Goal: Task Accomplishment & Management: Complete application form

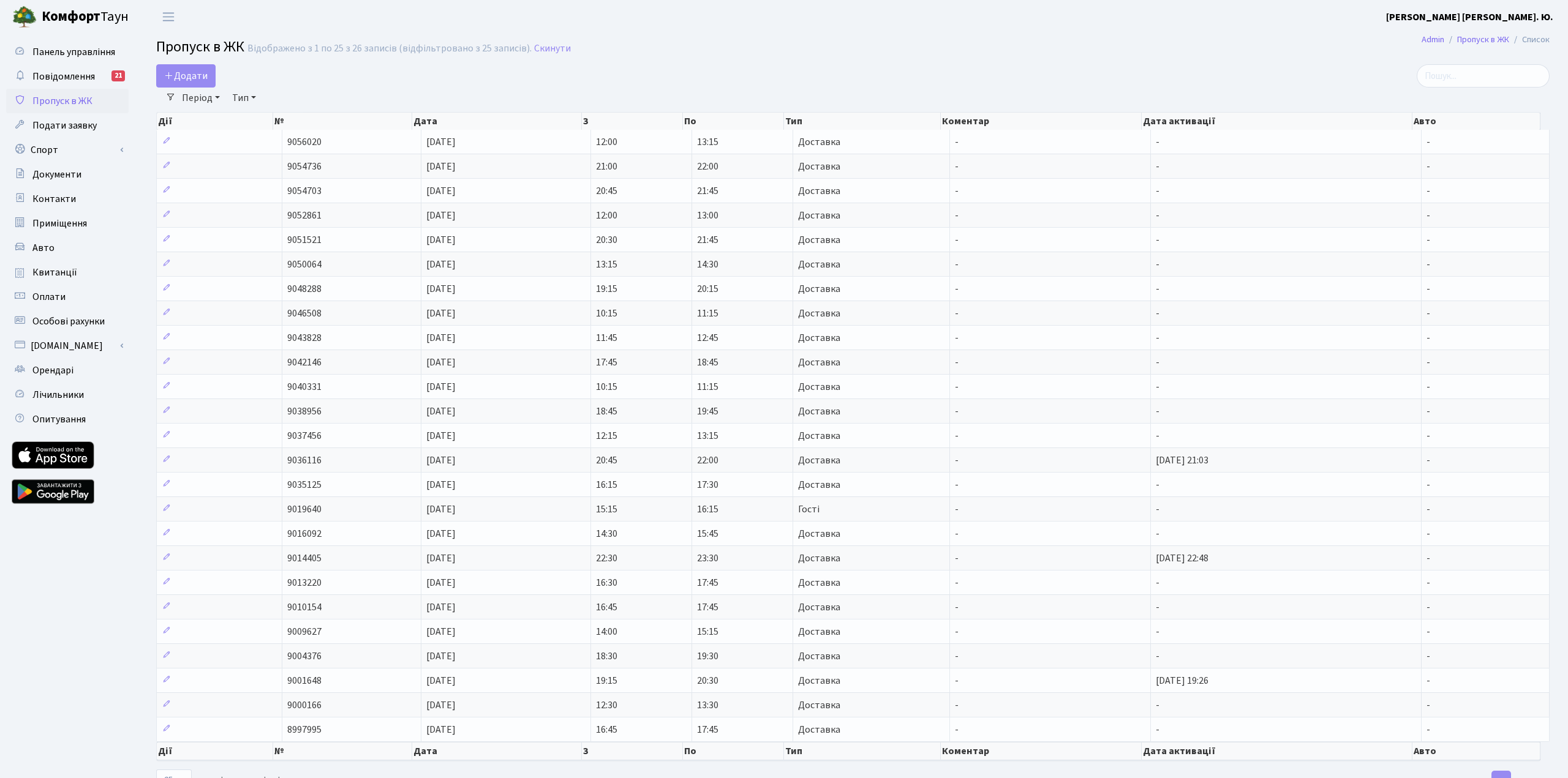
select select "25"
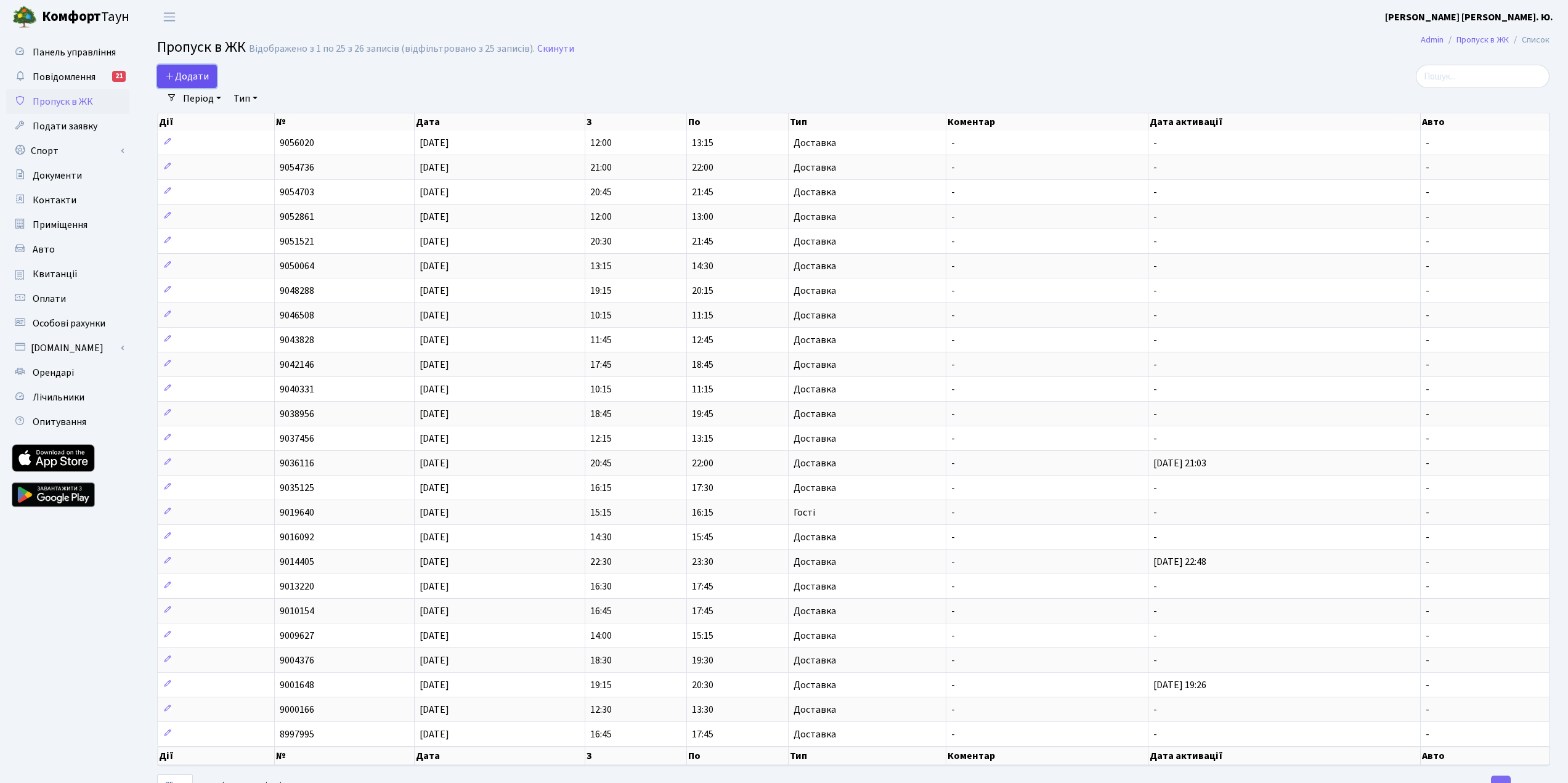
click at [201, 75] on span "Додати" at bounding box center [187, 76] width 44 height 14
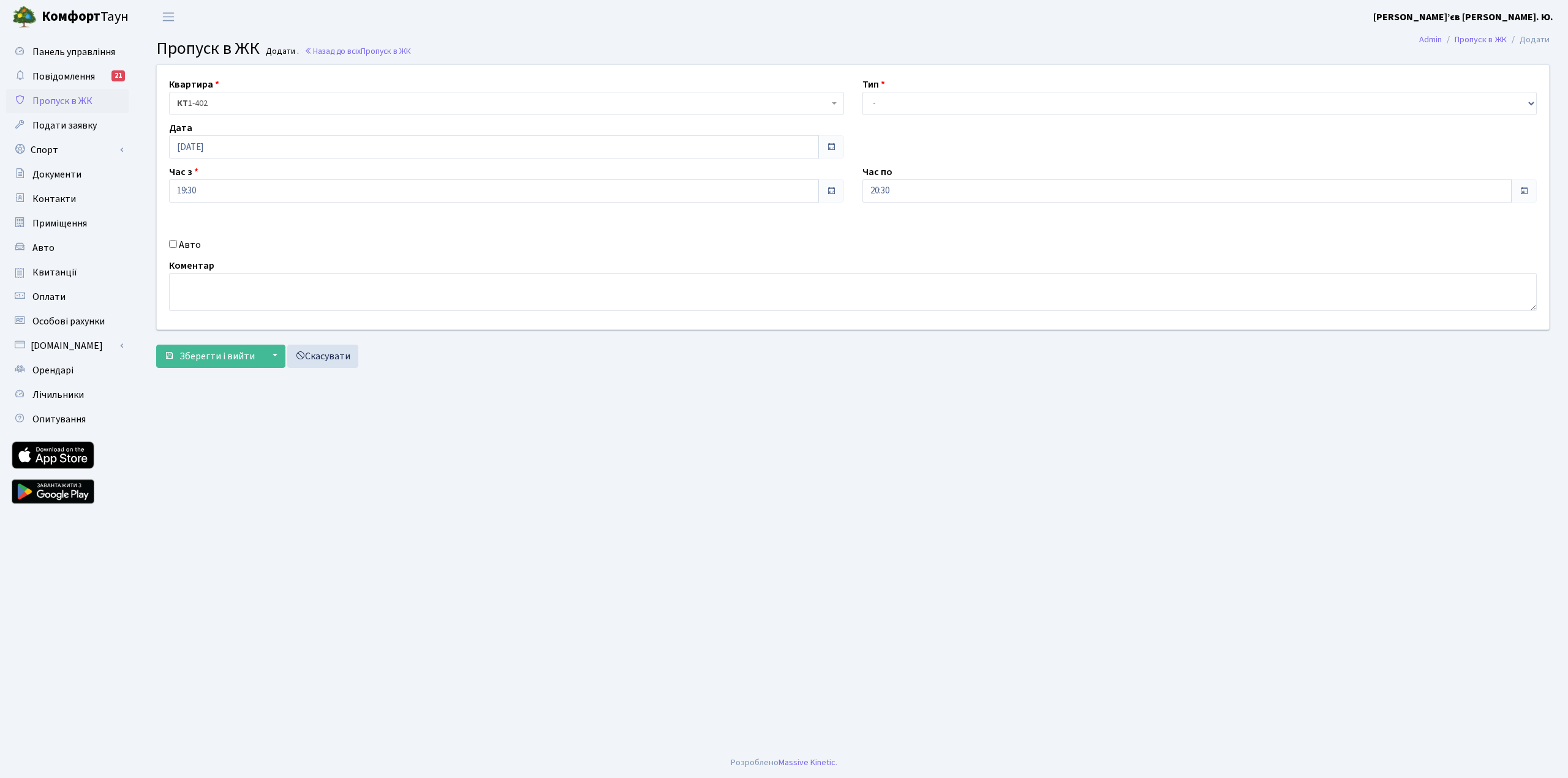
select select "1"
click at [862, 92] on select "- Доставка Таксі Гості Сервіс" at bounding box center [1200, 104] width 675 height 23
click at [215, 357] on span "Зберегти і вийти" at bounding box center [217, 356] width 76 height 14
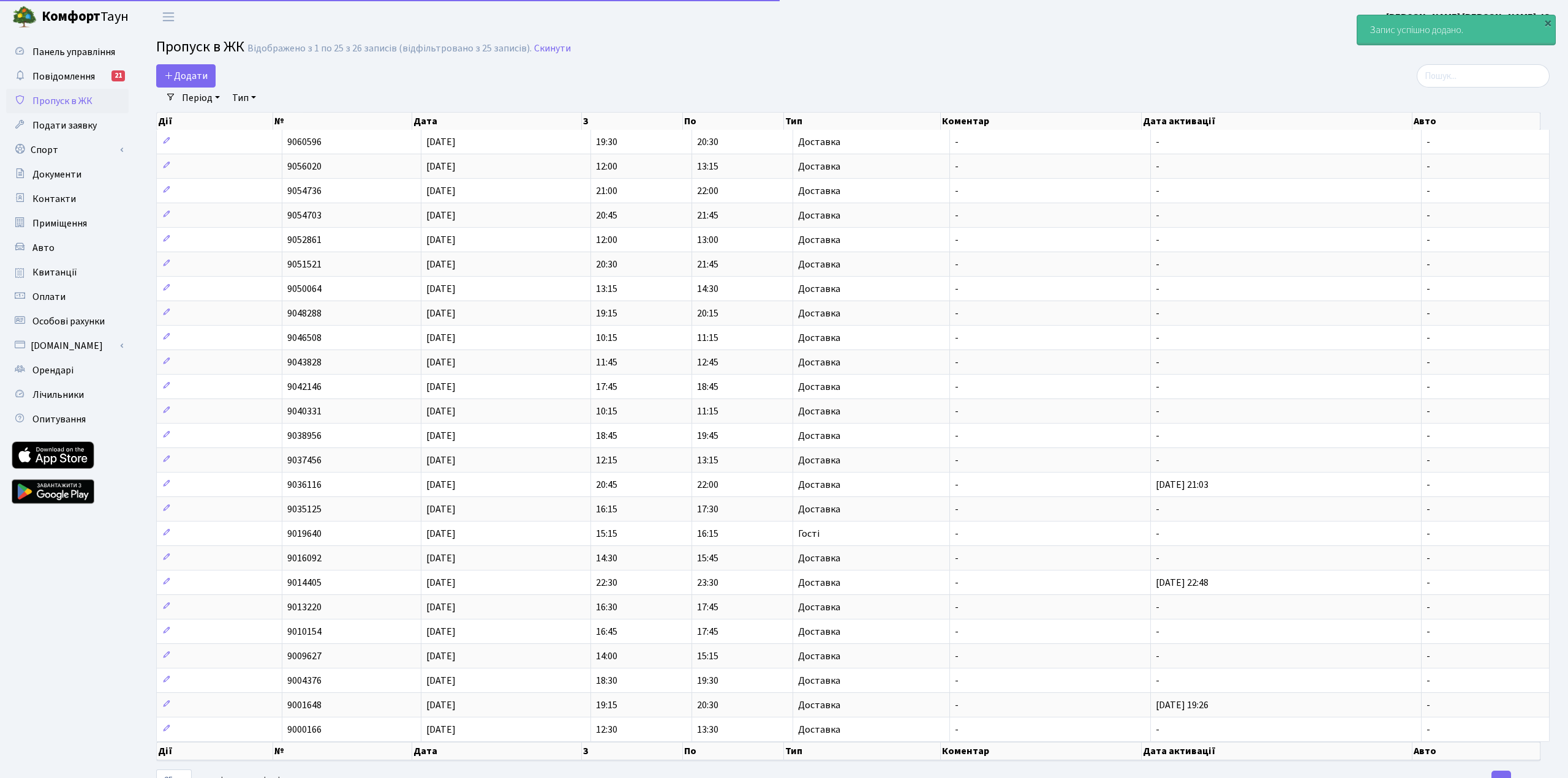
select select "25"
